Goal: Task Accomplishment & Management: Complete application form

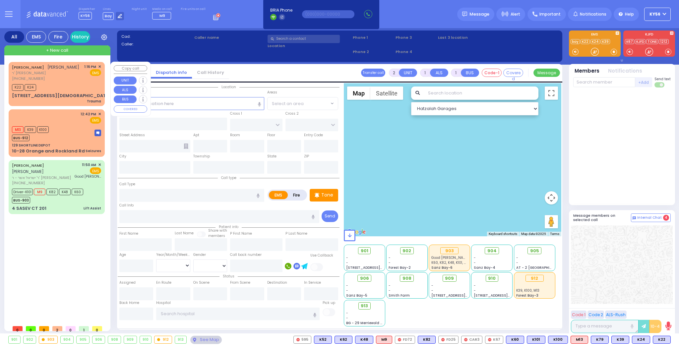
click at [58, 84] on div "K22 K24" at bounding box center [56, 87] width 89 height 8
type input "0"
select select
type input "Trauma"
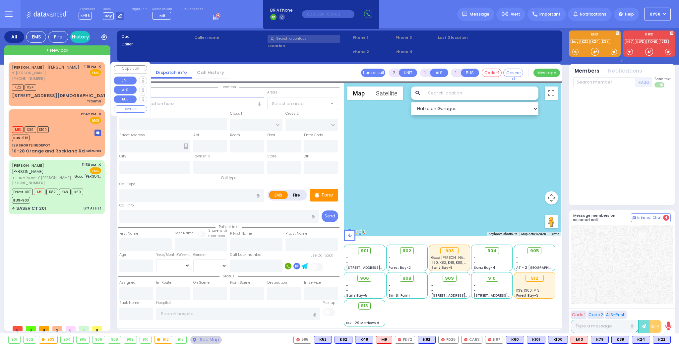
radio input "true"
type input "[PERSON_NAME]"
type input "DEUTSCH"
select select
type input "13:16"
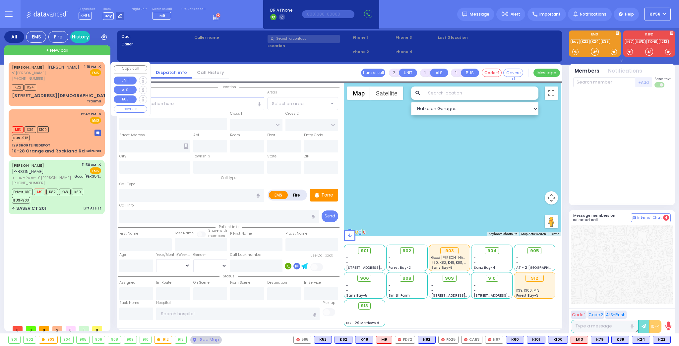
type input "13:18"
select select "Hatzalah Garages"
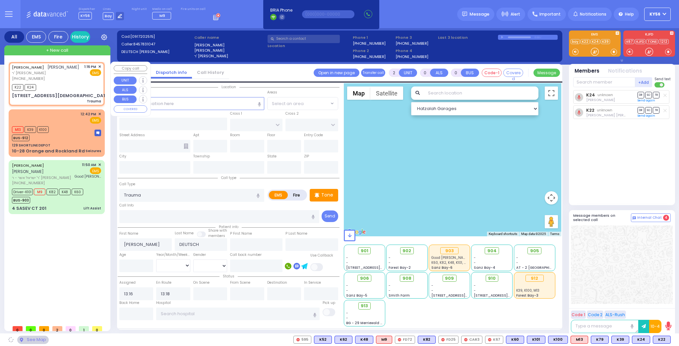
type input "ZLOTCHEV WAY"
type input "FOREST RD"
type input "[STREET_ADDRESS][DEMOGRAPHIC_DATA]"
type input "202"
type input "Monroe"
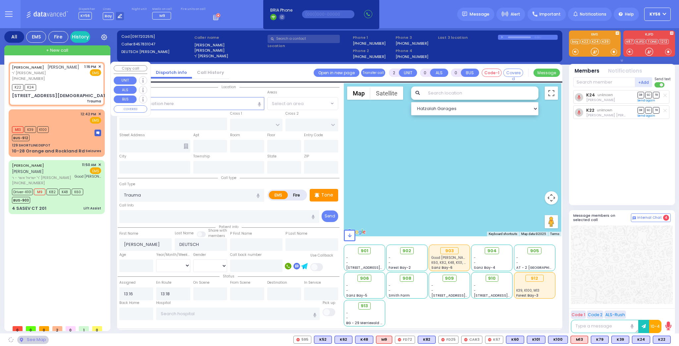
type input "[US_STATE]"
type input "10950"
select select "SECTION 2"
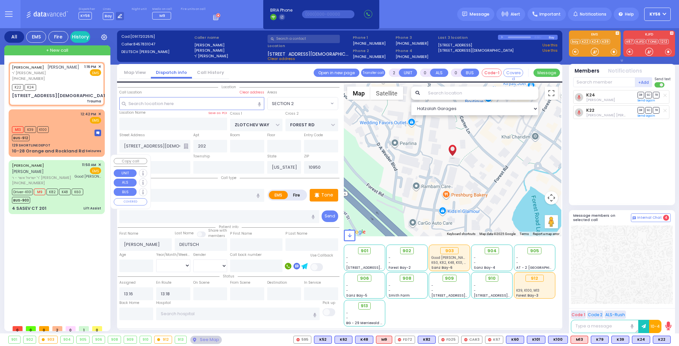
click at [70, 192] on div "[PERSON_NAME] [PERSON_NAME] ר' ישראל אשר - ר' [PERSON_NAME] [PHONE_NUMBER] 11:5…" at bounding box center [56, 187] width 93 height 52
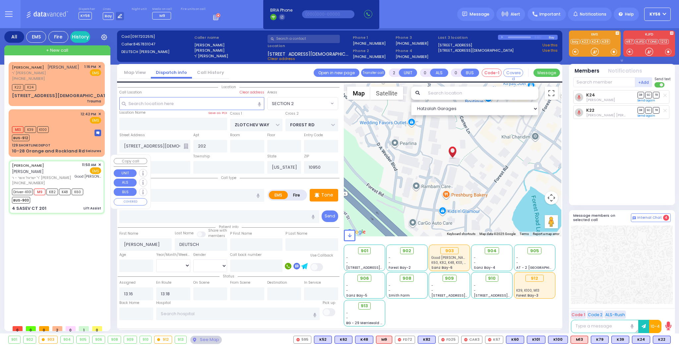
type input "6"
select select
type input "Lift Assist"
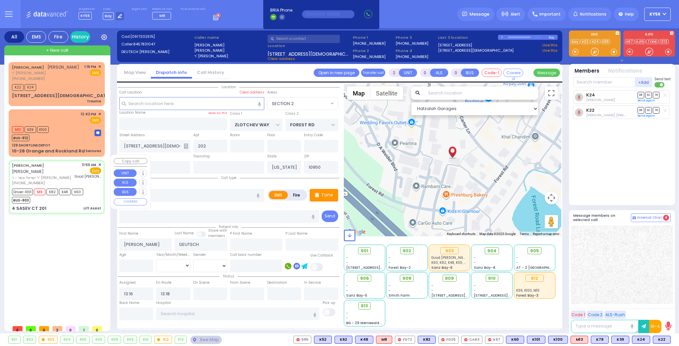
radio input "true"
type input "[PERSON_NAME]"
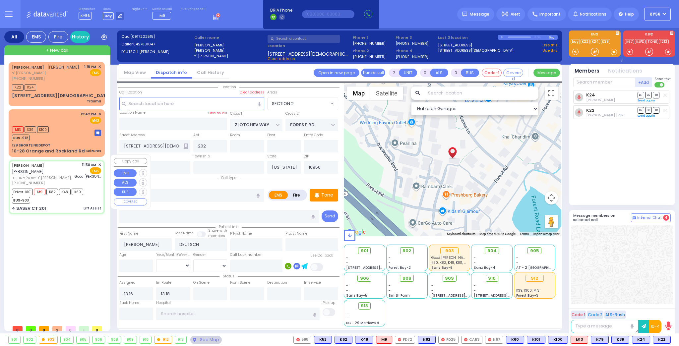
type input "73"
select select "Year"
select select "[DEMOGRAPHIC_DATA]"
type input "11:50"
type input "11:53"
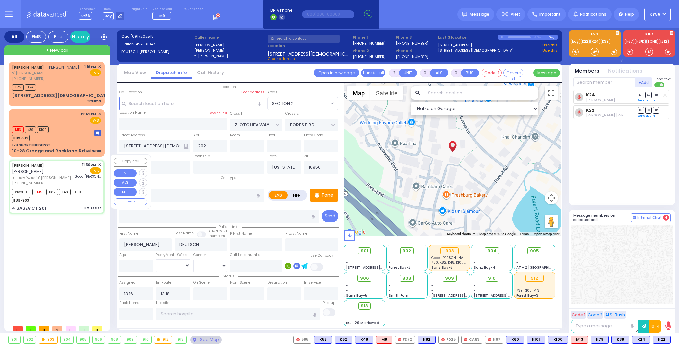
type input "12:40"
type input "[GEOGRAPHIC_DATA]"
type input "4 SASEV CT"
type input "201"
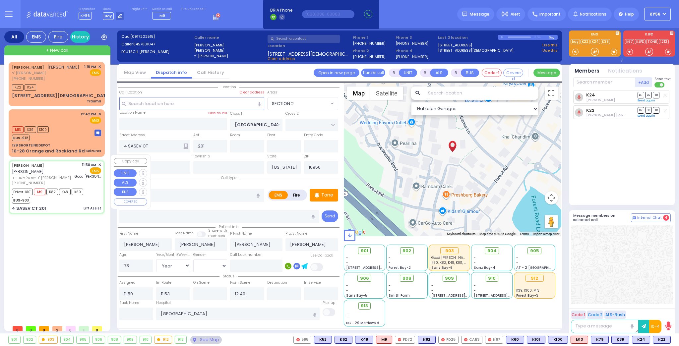
select select "[GEOGRAPHIC_DATA]"
select select "Hatzalah Garages"
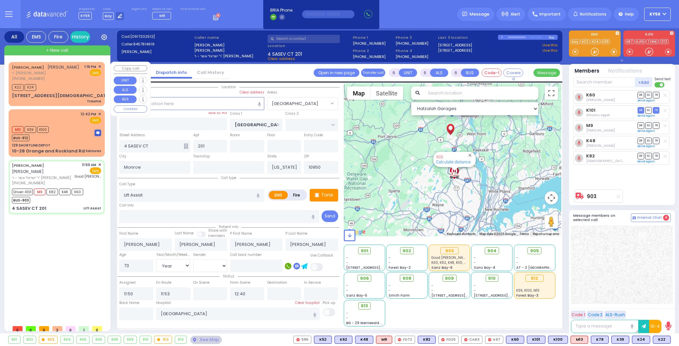
click at [62, 91] on div "[PERSON_NAME] [PERSON_NAME] ר' [PERSON_NAME] [PHONE_NUMBER] 1:16 PM ✕ EMS K22 K…" at bounding box center [56, 84] width 93 height 42
type input "2"
type input "0"
select select
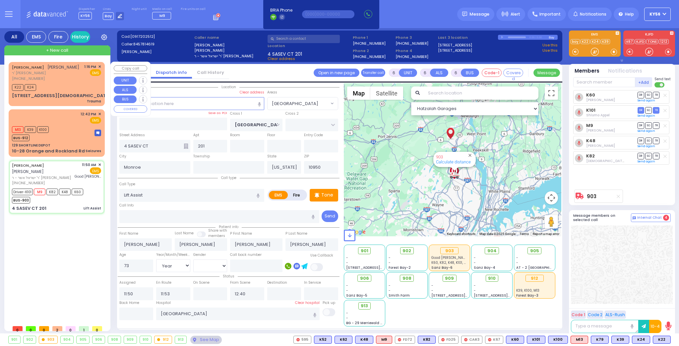
type input "Trauma"
radio input "true"
type input "[PERSON_NAME]"
type input "DEUTSCH"
select select
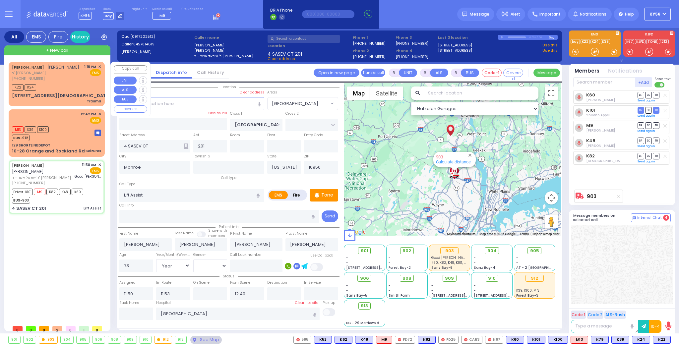
select select
type input "13:16"
type input "13:18"
select select "Hatzalah Garages"
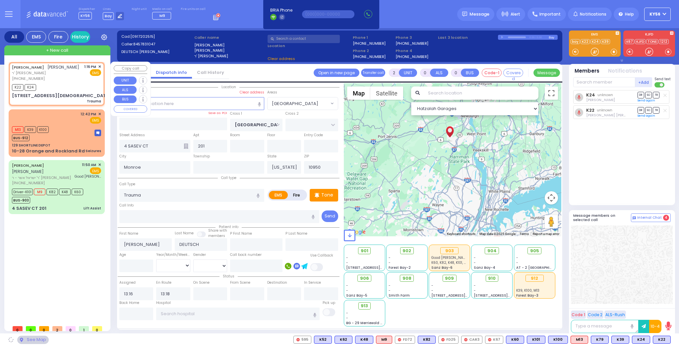
type input "ZLOTCHEV WAY"
type input "FOREST RD"
type input "[STREET_ADDRESS][DEMOGRAPHIC_DATA]"
type input "202"
select select "SECTION 2"
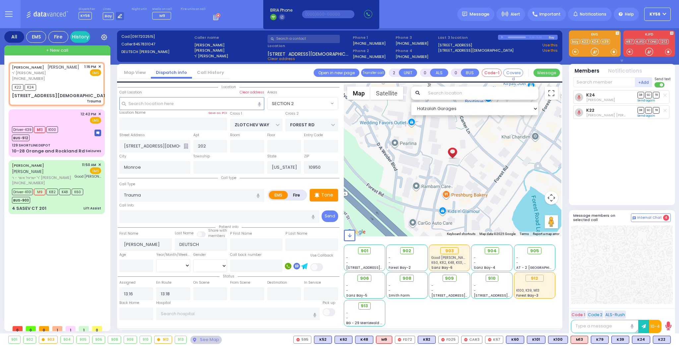
click at [213, 18] on icon at bounding box center [216, 16] width 7 height 7
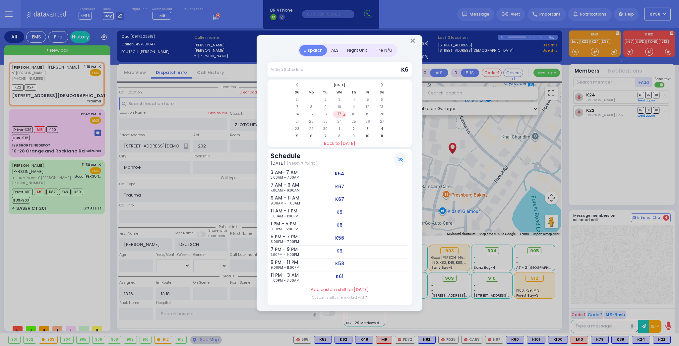
click at [367, 52] on div "Night Unit" at bounding box center [357, 50] width 29 height 11
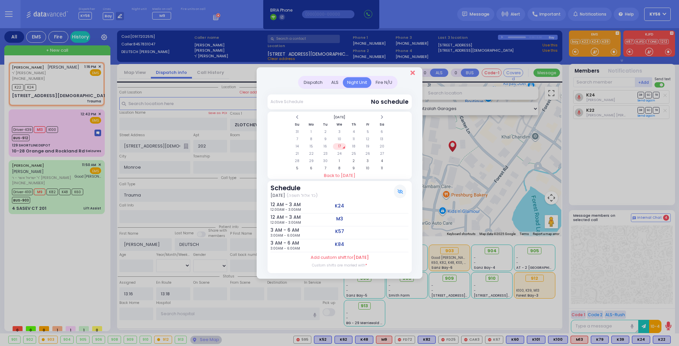
click at [411, 74] on icon "Close" at bounding box center [412, 73] width 4 height 7
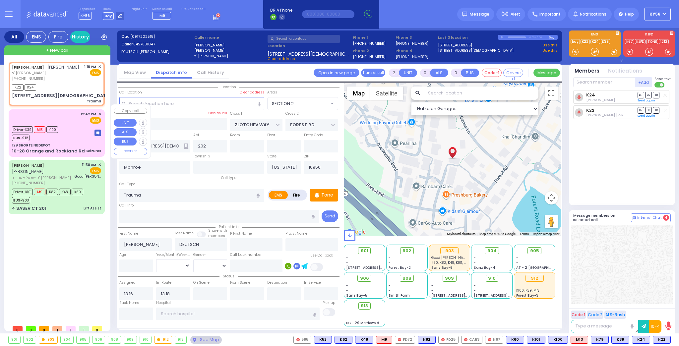
click at [68, 143] on div "129 SHORTLINE DEPOT" at bounding box center [56, 145] width 89 height 5
type input "6"
select select
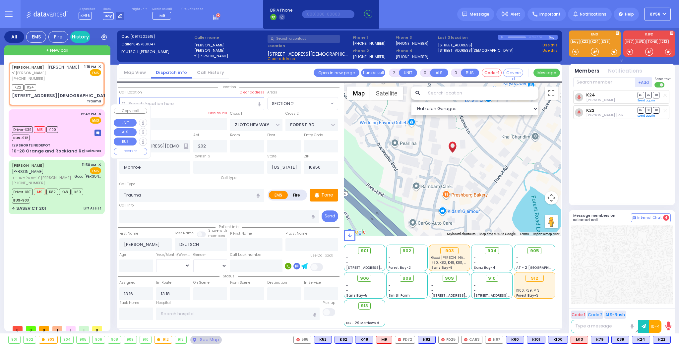
type input "Seizures"
radio input "true"
type input "Unknown"
select select "Year"
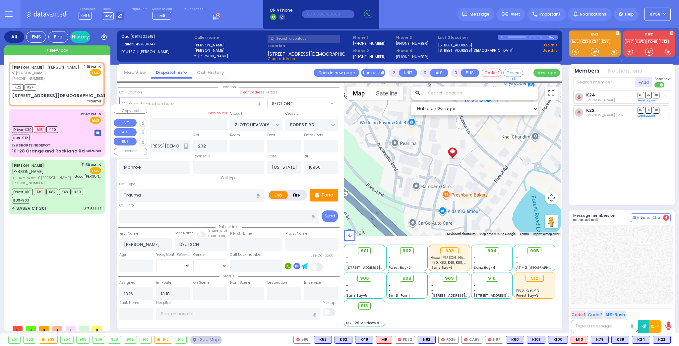
type input "12:42"
type input "12:43"
type input "12:53"
select select "Hatzalah Garages"
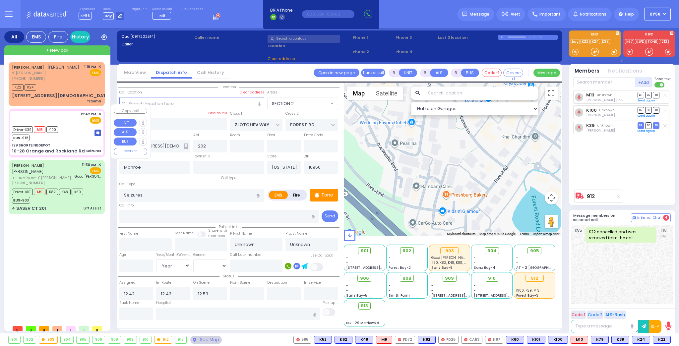
type input "129 SHORTLINE DEPOT"
type input "10-28 Orange and Rockland Rd"
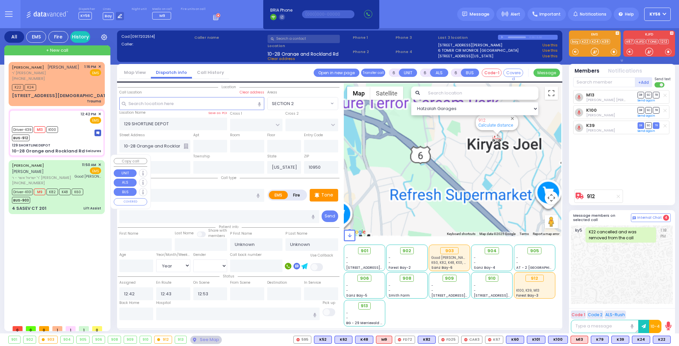
click at [67, 195] on div "BUS-903" at bounding box center [47, 199] width 71 height 8
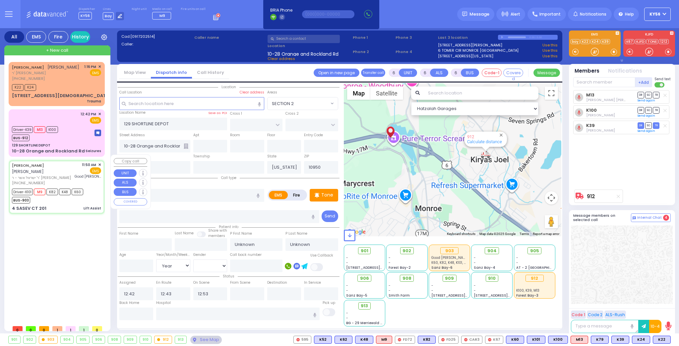
select select
type input "Lift Assist"
radio input "true"
type input "[PERSON_NAME]"
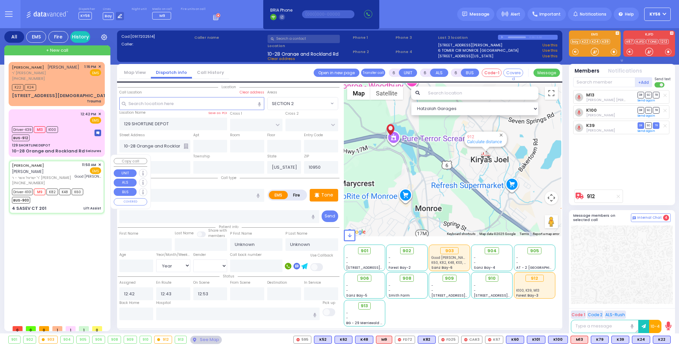
type input "[PERSON_NAME]"
type input "73"
select select "Year"
select select "[DEMOGRAPHIC_DATA]"
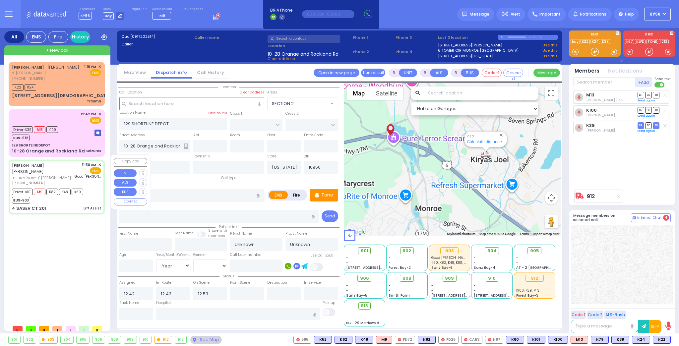
type input "11:50"
type input "11:53"
type input "12:40"
type input "[GEOGRAPHIC_DATA]"
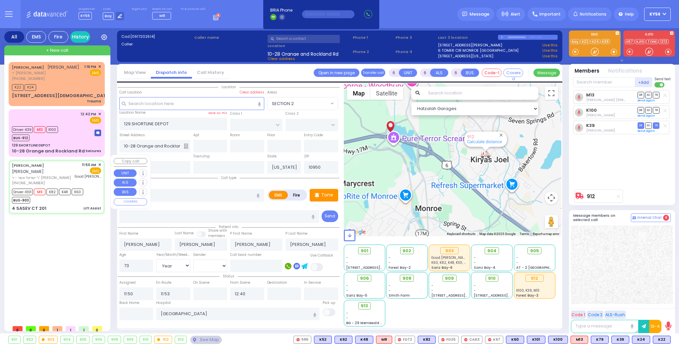
type input "4 SASEV CT"
type input "201"
select select "Hatzalah Garages"
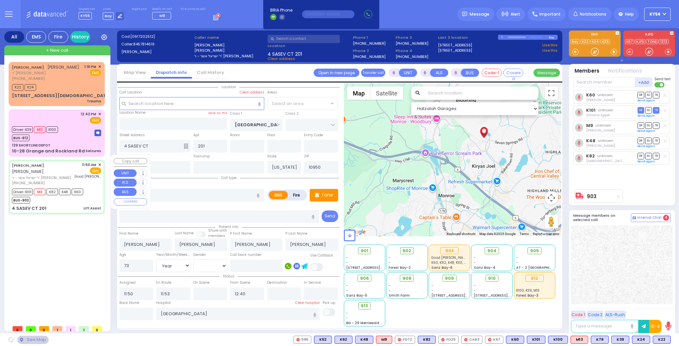
select select "[GEOGRAPHIC_DATA]"
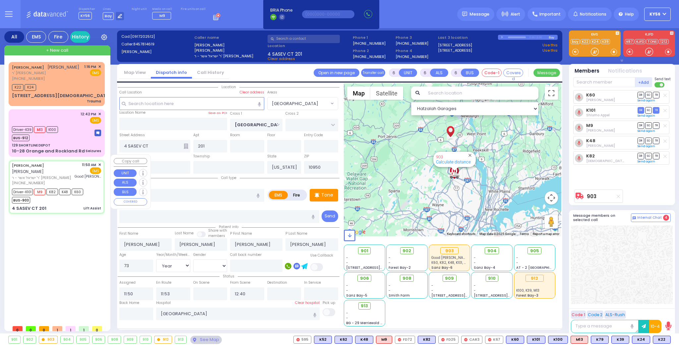
click at [68, 195] on div "BUS-903" at bounding box center [47, 199] width 71 height 8
select select
radio input "true"
select select "Year"
select select "[DEMOGRAPHIC_DATA]"
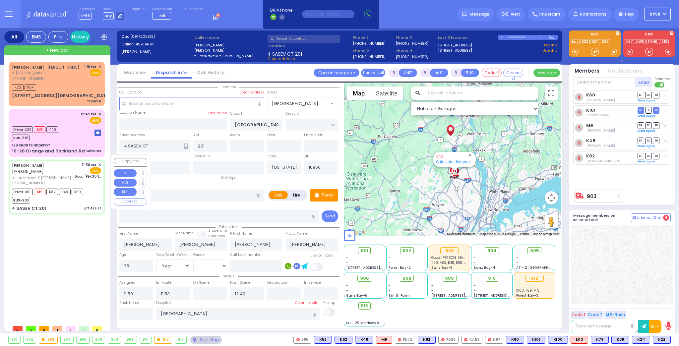
select select "Hatzalah Garages"
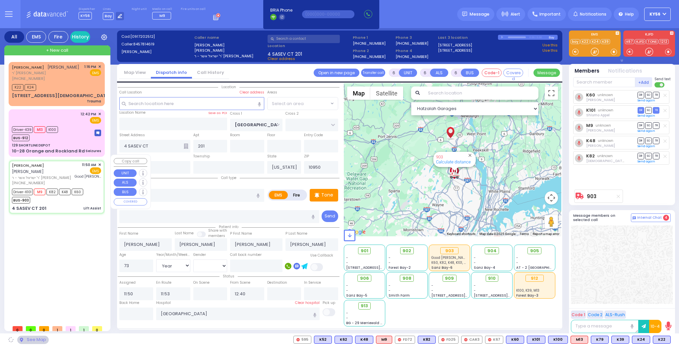
select select "[GEOGRAPHIC_DATA]"
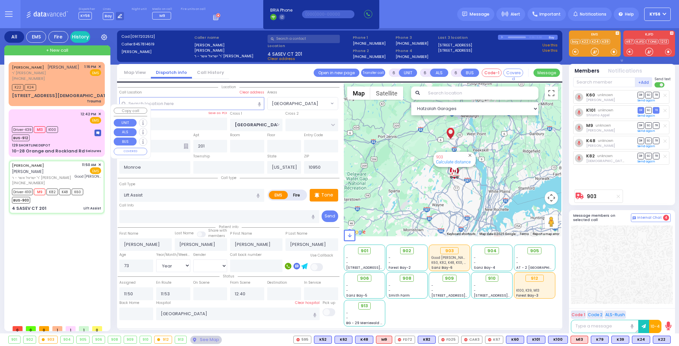
click at [69, 130] on div "Driver-K39 M13 K100 BUS-912" at bounding box center [56, 133] width 89 height 17
select select
type input "Seizures"
radio input "true"
type input "Unknown"
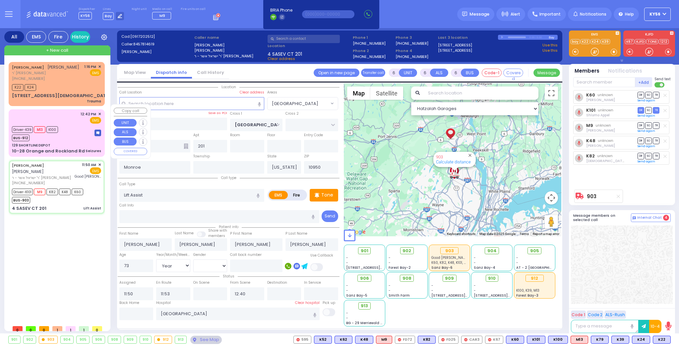
type input "Unknown"
select select "Year"
select select
type input "12:42"
type input "12:43"
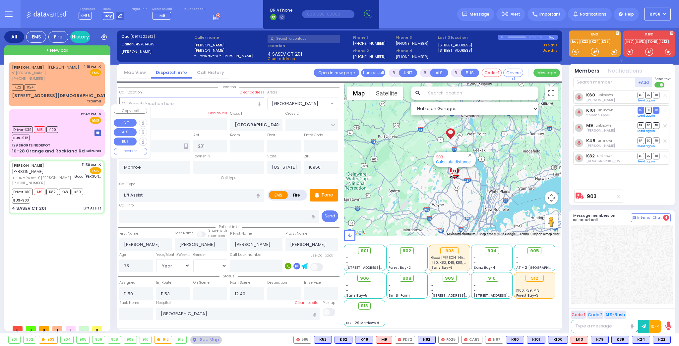
type input "12:53"
select select "Hatzalah Garages"
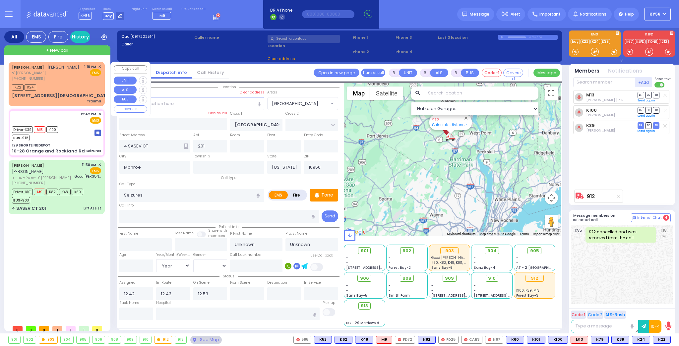
type input "129 SHORTLINE DEPOT"
type input "10-28 Orange and Rockland Rd"
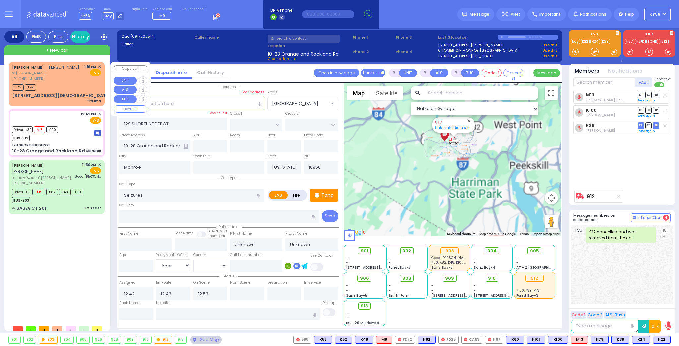
click at [66, 94] on div "[STREET_ADDRESS][DEMOGRAPHIC_DATA] Trauma" at bounding box center [56, 98] width 89 height 12
type input "2"
type input "0"
select select
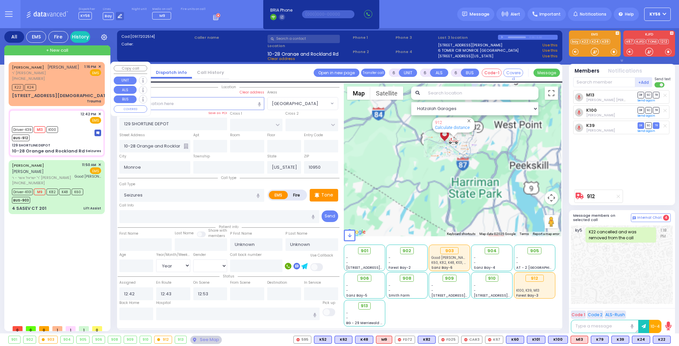
type input "Trauma"
radio input "true"
type input "[PERSON_NAME]"
type input "DEUTSCH"
select select
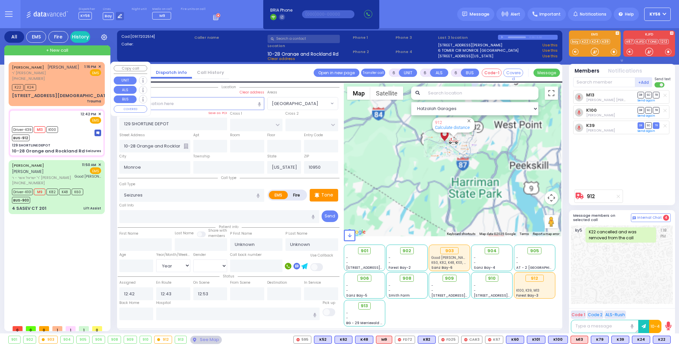
type input "13:16"
type input "13:18"
type input "ZLOTCHEV WAY"
type input "FOREST RD"
type input "[STREET_ADDRESS][DEMOGRAPHIC_DATA]"
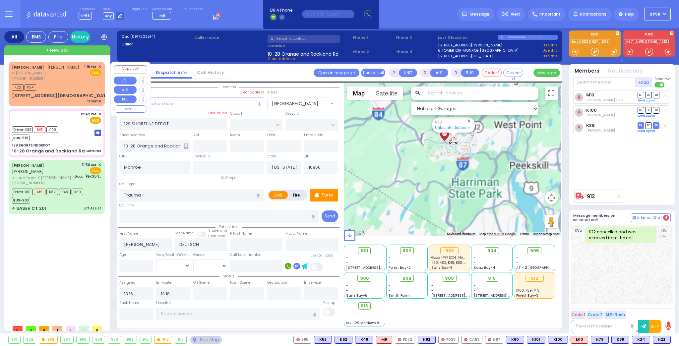
type input "202"
select select "SECTION 2"
select select "Hatzalah Garages"
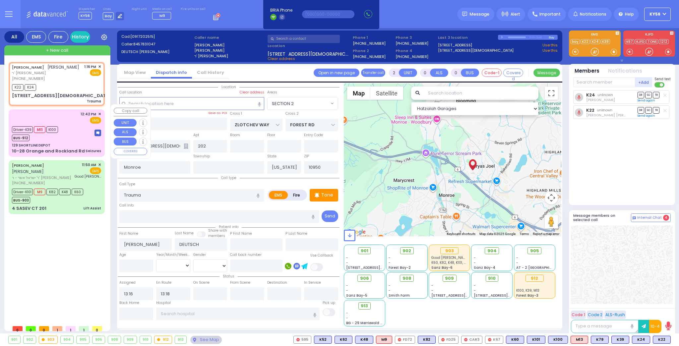
click at [63, 125] on div "Driver-K39 M13 K100 BUS-912" at bounding box center [56, 133] width 89 height 17
type input "6"
select select
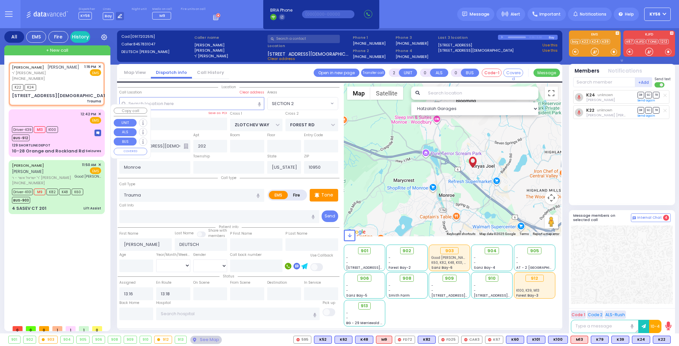
type input "Seizures"
radio input "true"
type input "Unknown"
select select "Year"
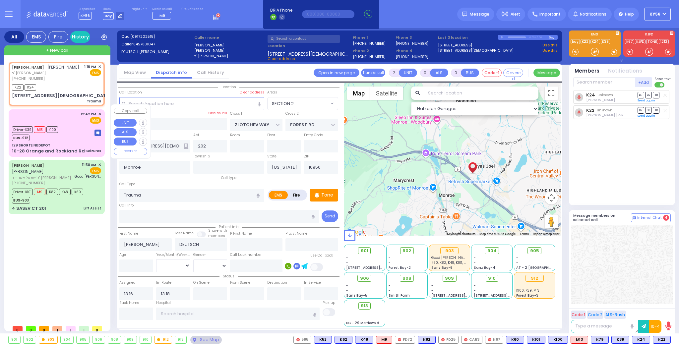
type input "12:42"
type input "12:43"
type input "12:53"
select select "Hatzalah Garages"
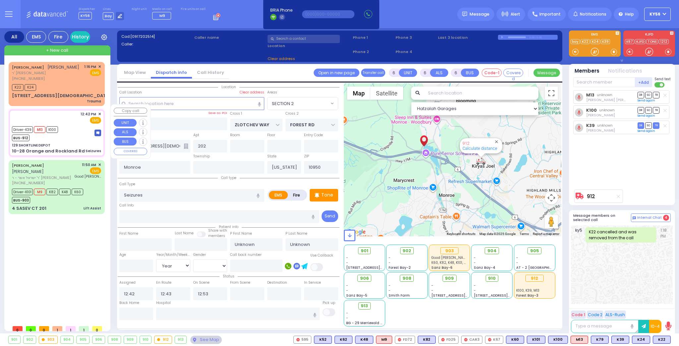
type input "129 SHORTLINE DEPOT"
type input "10-28 Orange and Rockland Rd"
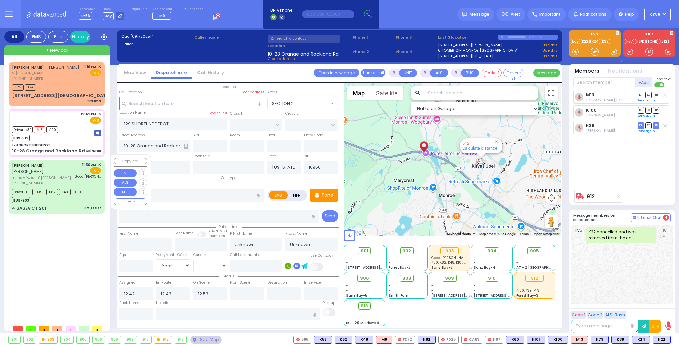
click at [61, 195] on div "BUS-903" at bounding box center [47, 199] width 71 height 8
select select
type input "Lift Assist"
radio input "true"
type input "[PERSON_NAME]"
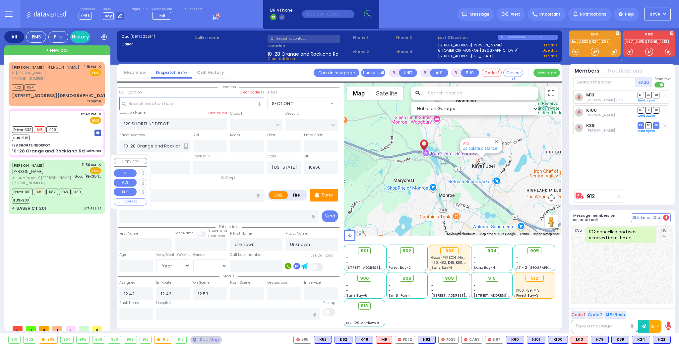
type input "[PERSON_NAME]"
type input "73"
select select "Year"
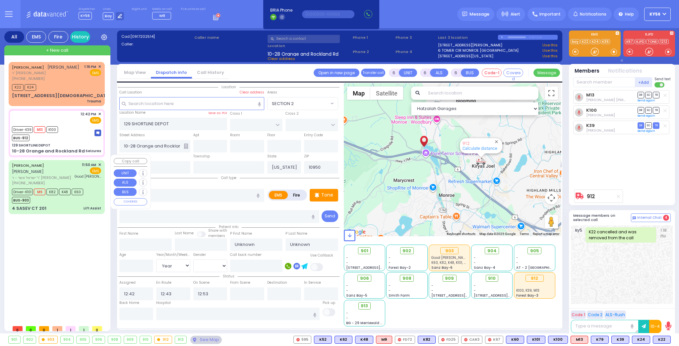
select select "[DEMOGRAPHIC_DATA]"
type input "11:50"
type input "11:53"
type input "12:40"
type input "[GEOGRAPHIC_DATA]"
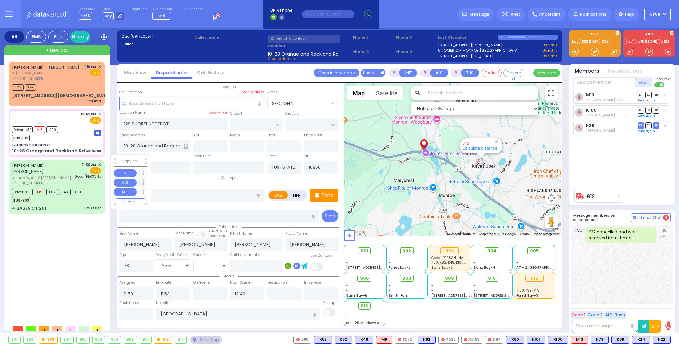
select select "Hatzalah Garages"
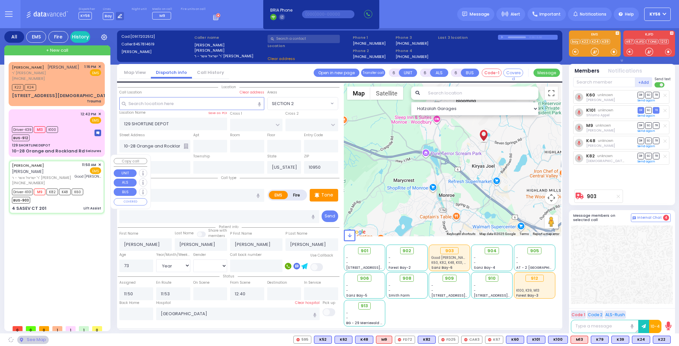
type input "[GEOGRAPHIC_DATA]"
type input "4 SASEV CT"
type input "201"
select select "[GEOGRAPHIC_DATA]"
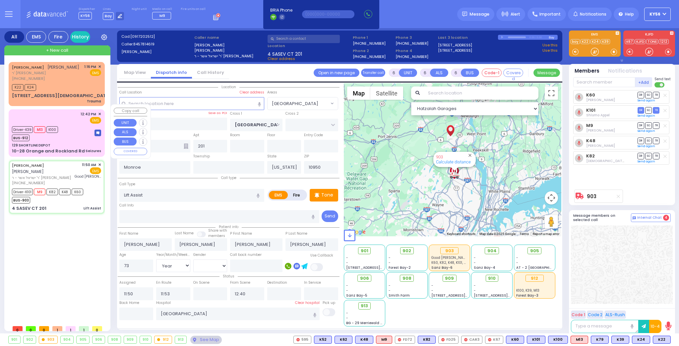
select select
radio input "true"
select select "Year"
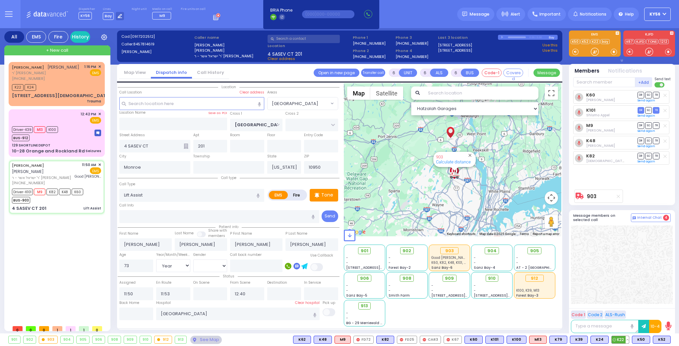
click at [628, 339] on button at bounding box center [627, 339] width 3 height 7
click at [624, 309] on icon at bounding box center [622, 310] width 7 height 7
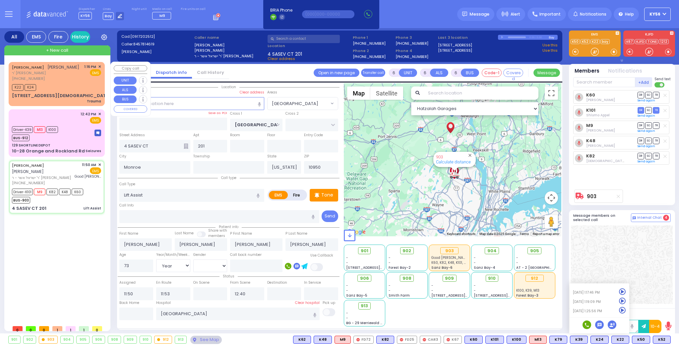
click at [99, 66] on span "✕" at bounding box center [99, 67] width 3 height 6
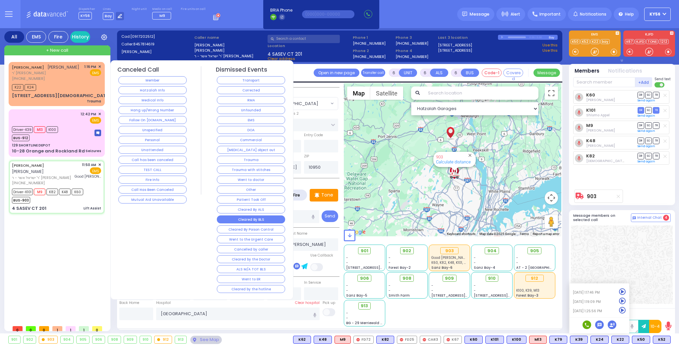
click at [261, 216] on button "Cleared By BLS" at bounding box center [251, 219] width 68 height 8
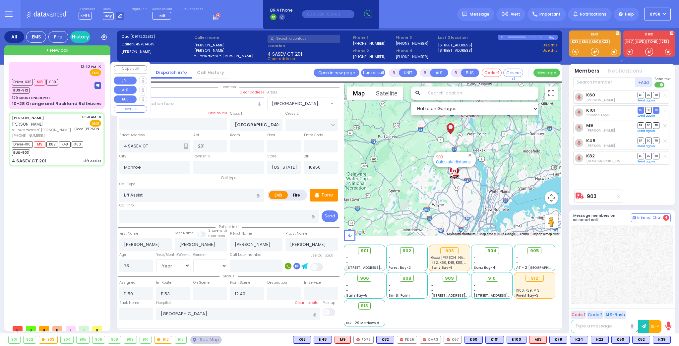
click at [64, 93] on div "Driver-K39 M13 K100 BUS-912" at bounding box center [56, 85] width 89 height 17
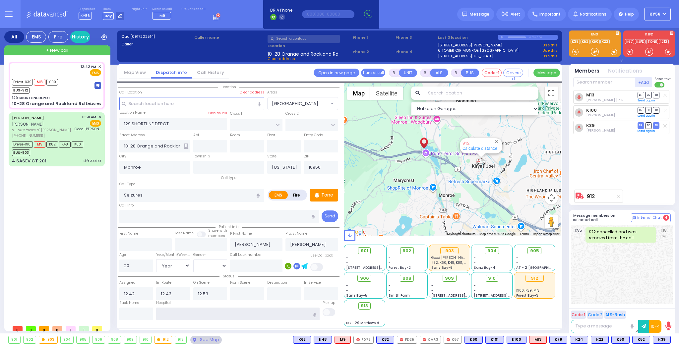
click at [182, 309] on input "text" at bounding box center [237, 314] width 163 height 13
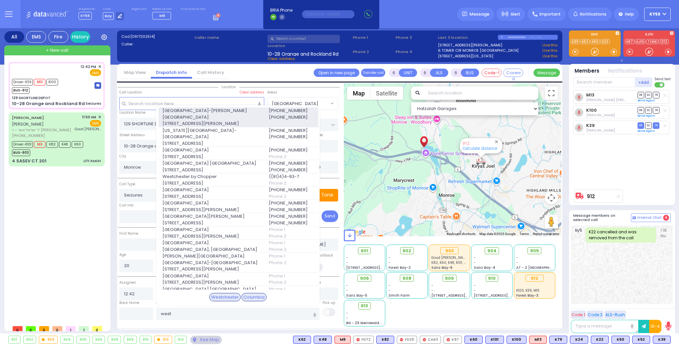
click at [208, 111] on span "[GEOGRAPHIC_DATA]-[PERSON_NAME][GEOGRAPHIC_DATA]" at bounding box center [211, 113] width 98 height 13
